Goal: Find specific page/section: Find specific page/section

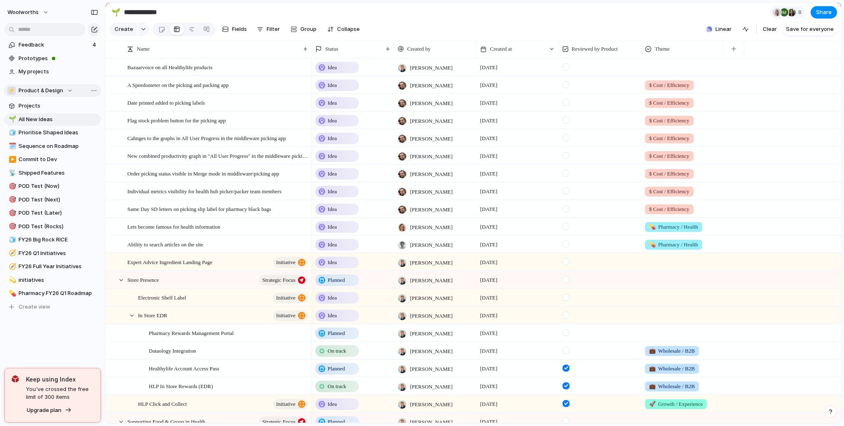
click at [56, 90] on span "Product & Design" at bounding box center [41, 91] width 45 height 8
click at [51, 124] on span "Healthylife Company" at bounding box center [53, 124] width 54 height 8
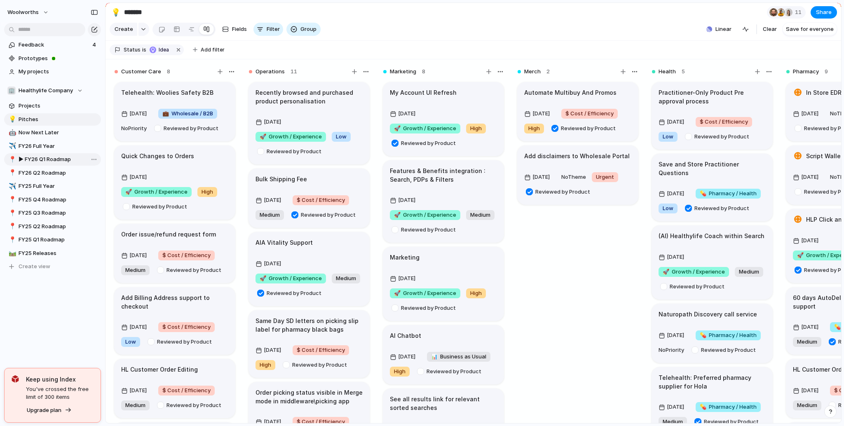
click at [56, 160] on span "▶︎ FY26 Q1 Roadmap" at bounding box center [59, 159] width 80 height 8
type input "**********"
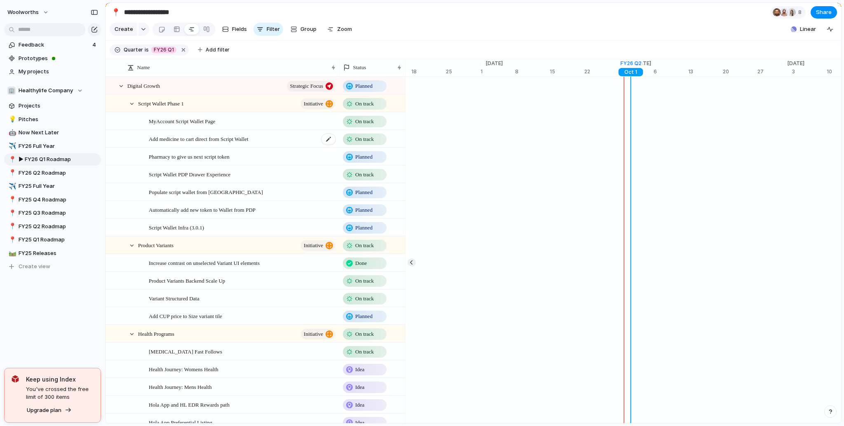
scroll to position [0, 5346]
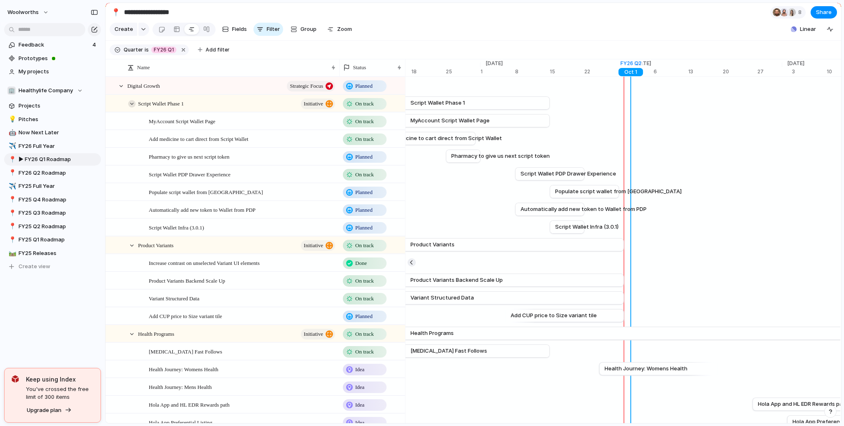
click at [132, 108] on div at bounding box center [131, 103] width 7 height 7
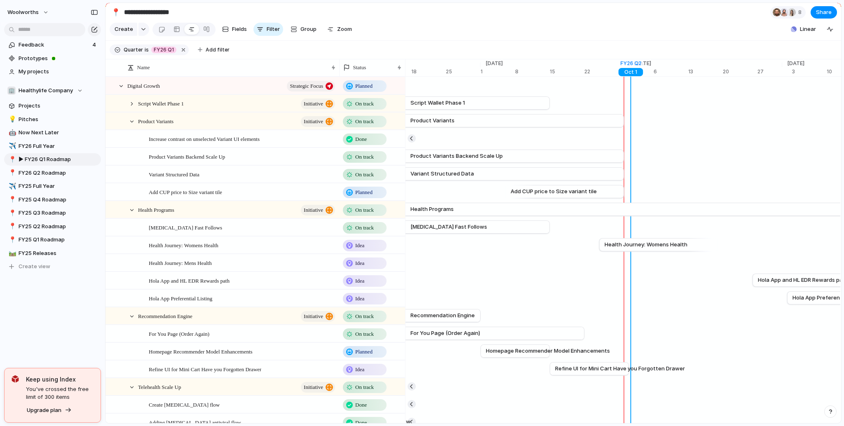
click at [136, 124] on div "Product Variants initiative" at bounding box center [232, 121] width 211 height 17
click at [135, 125] on div at bounding box center [131, 121] width 7 height 7
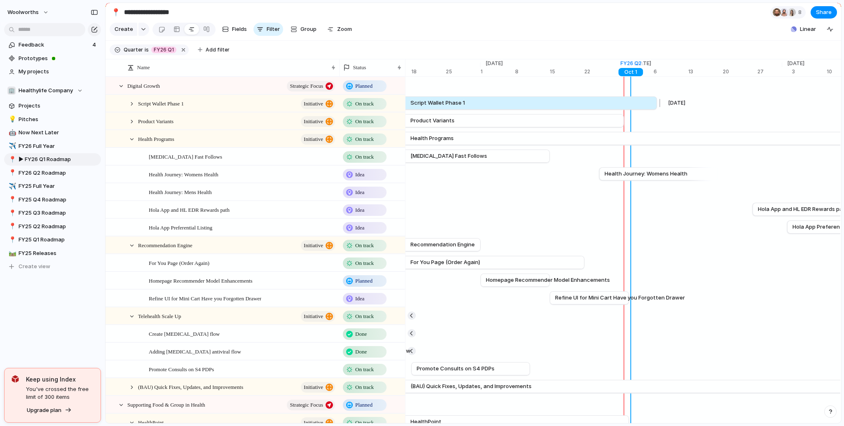
drag, startPoint x: 551, startPoint y: 108, endPoint x: 657, endPoint y: 114, distance: 106.1
click at [657, 110] on div at bounding box center [659, 102] width 10 height 13
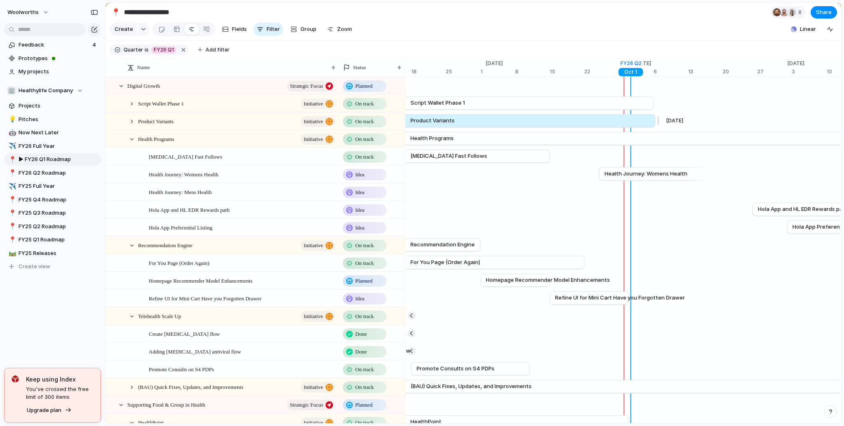
drag, startPoint x: 626, startPoint y: 130, endPoint x: 657, endPoint y: 133, distance: 31.0
click at [657, 127] on div at bounding box center [657, 120] width 10 height 13
drag, startPoint x: 654, startPoint y: 127, endPoint x: 624, endPoint y: 131, distance: 29.9
click at [624, 127] on div at bounding box center [626, 120] width 10 height 13
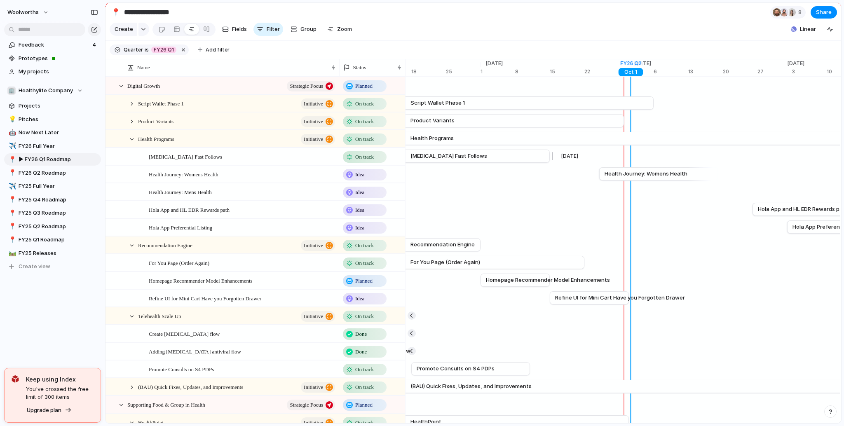
scroll to position [49, 0]
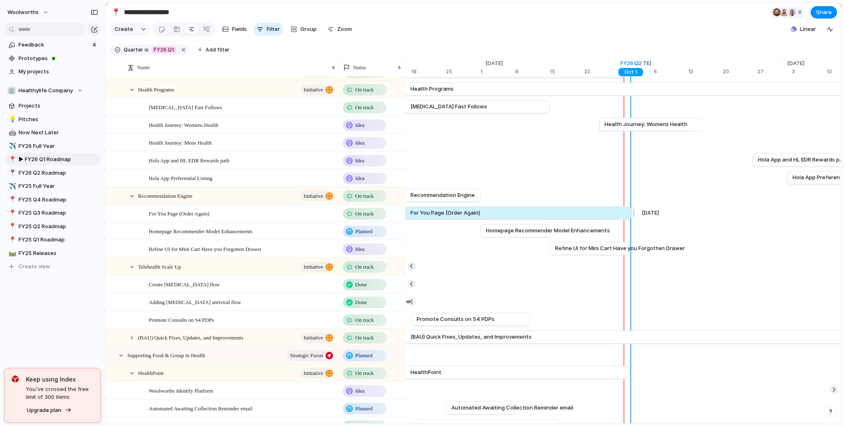
drag, startPoint x: 585, startPoint y: 216, endPoint x: 632, endPoint y: 221, distance: 46.8
click at [632, 220] on div at bounding box center [633, 212] width 10 height 13
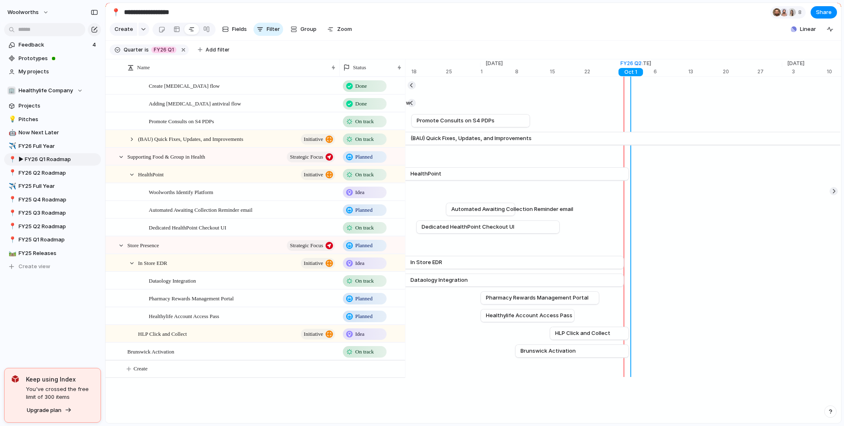
scroll to position [297, 0]
